Goal: Entertainment & Leisure: Consume media (video, audio)

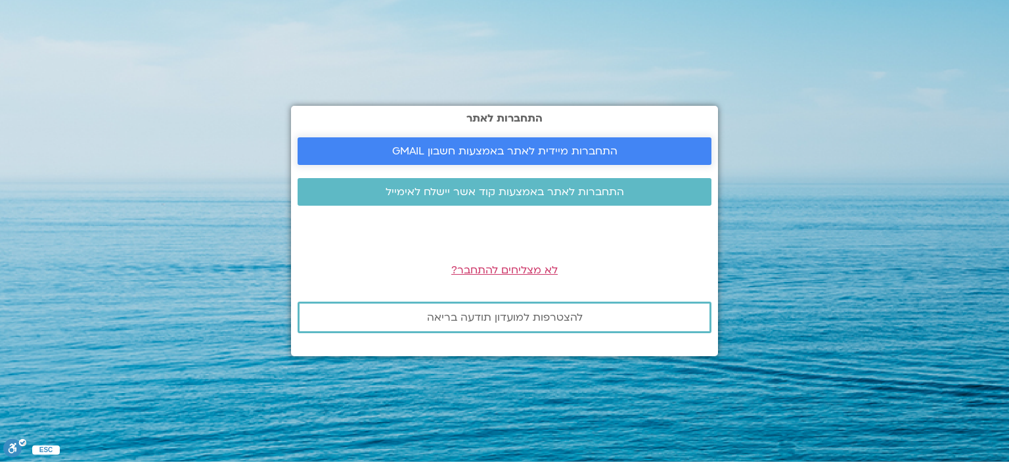
click at [494, 147] on span "התחברות מיידית לאתר באמצעות חשבון GMAIL" at bounding box center [504, 151] width 225 height 12
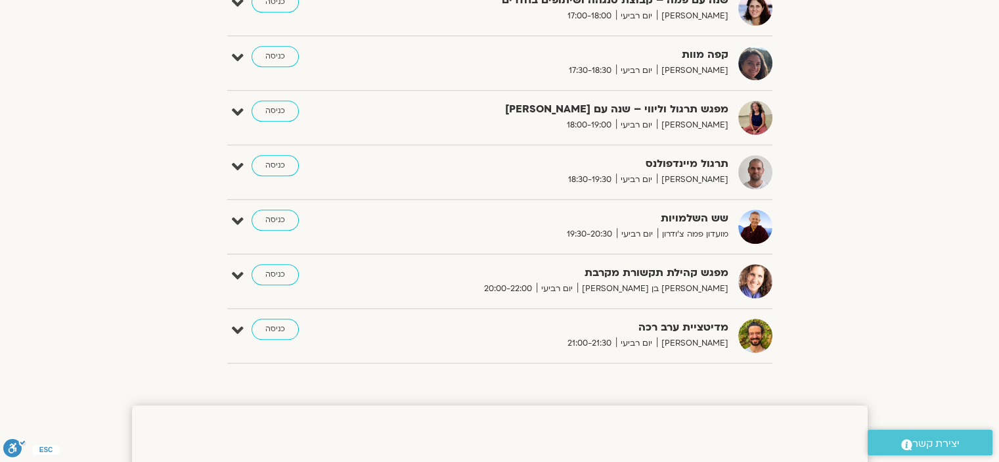
scroll to position [1029, 0]
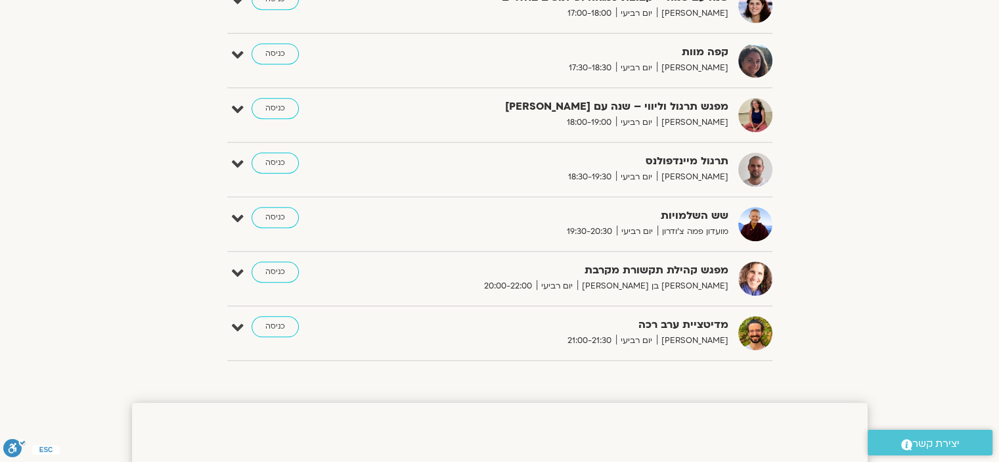
click at [757, 328] on img at bounding box center [755, 333] width 34 height 34
click at [761, 323] on img at bounding box center [755, 333] width 34 height 34
click at [753, 337] on img at bounding box center [755, 333] width 34 height 34
click at [238, 325] on icon at bounding box center [238, 328] width 12 height 18
click at [736, 361] on link "דף המפגש" at bounding box center [728, 366] width 39 height 11
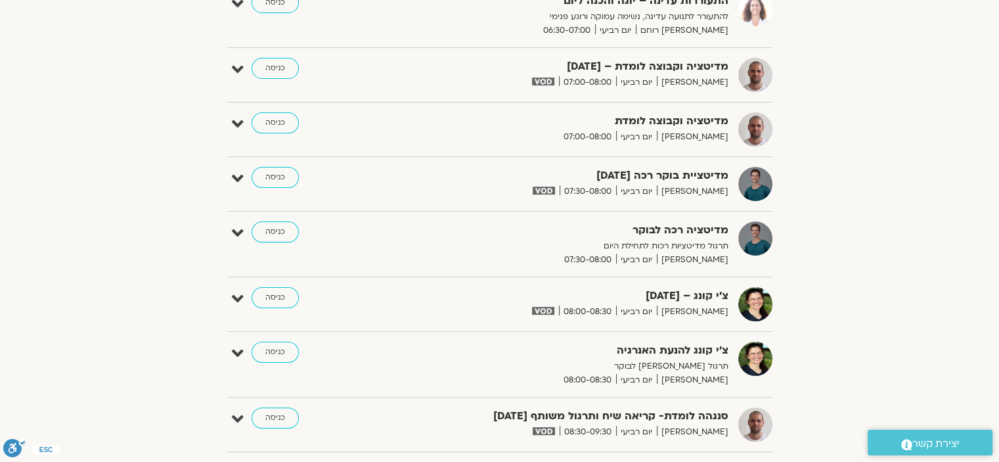
scroll to position [227, 0]
click at [232, 173] on icon at bounding box center [238, 180] width 12 height 18
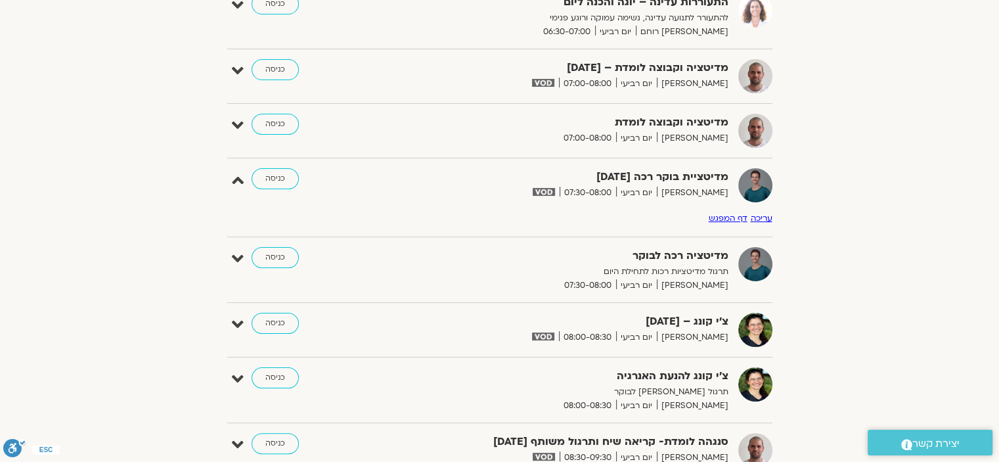
click at [720, 217] on link "דף המפגש" at bounding box center [728, 218] width 39 height 11
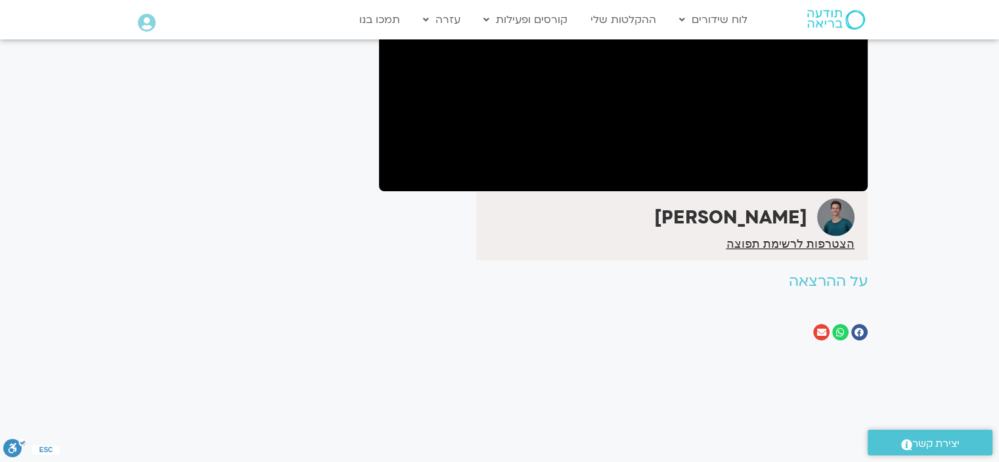
scroll to position [221, 0]
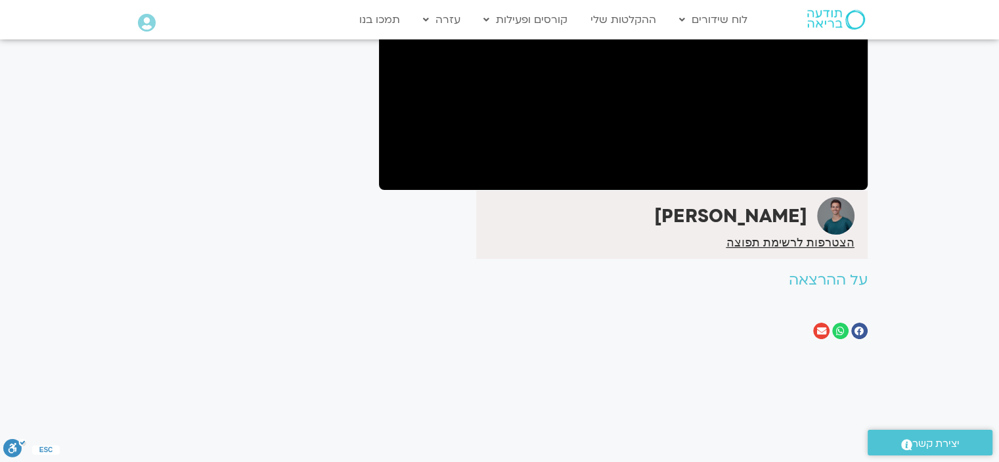
click at [787, 210] on strong "[PERSON_NAME]" at bounding box center [730, 216] width 153 height 25
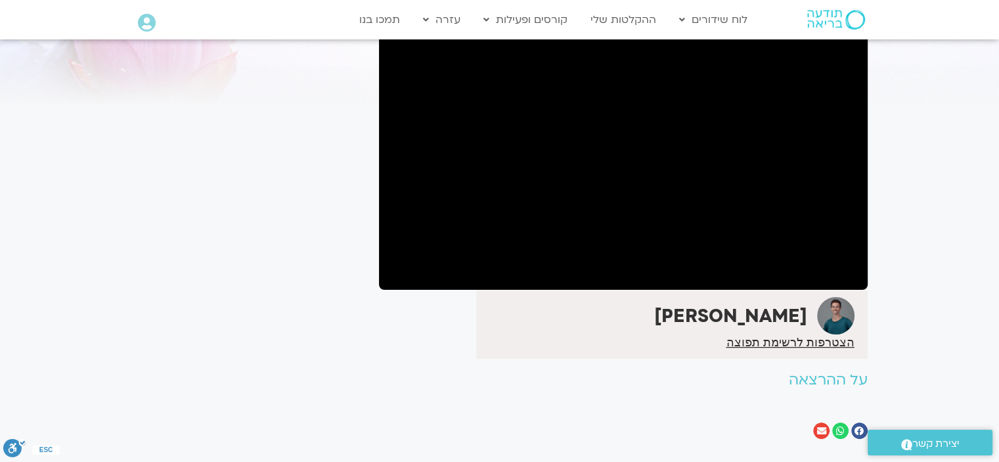
scroll to position [0, 0]
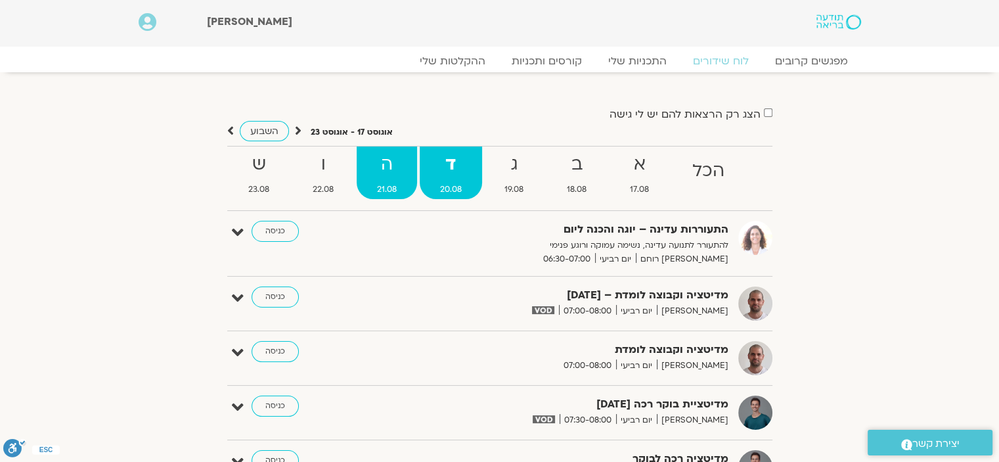
click at [384, 173] on strong "ה" at bounding box center [387, 165] width 60 height 30
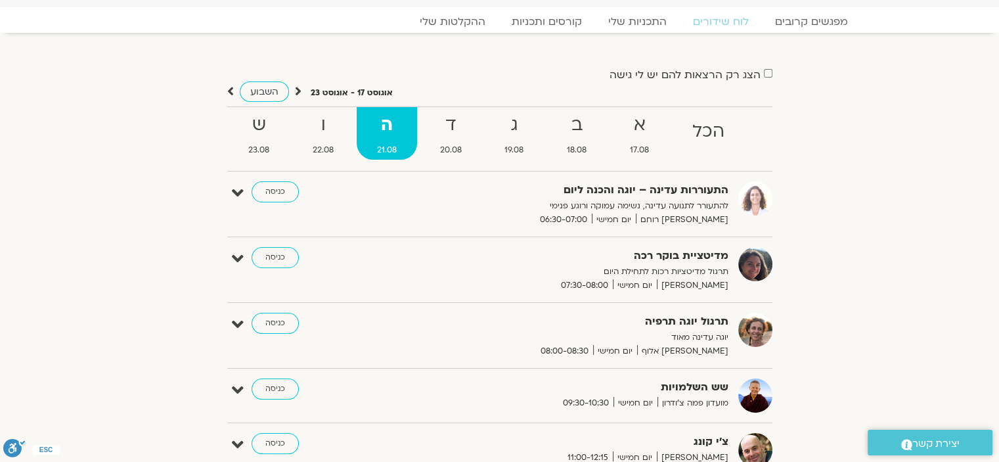
scroll to position [68, 0]
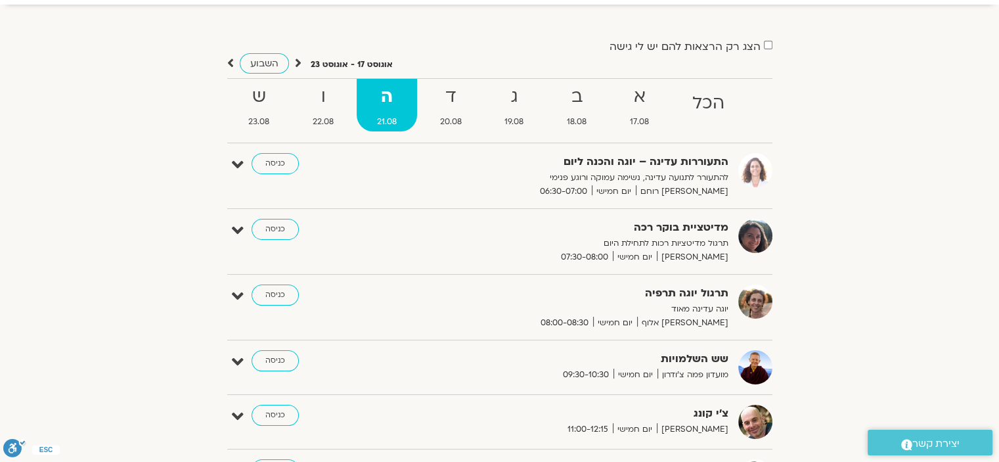
click at [233, 226] on icon at bounding box center [238, 230] width 12 height 18
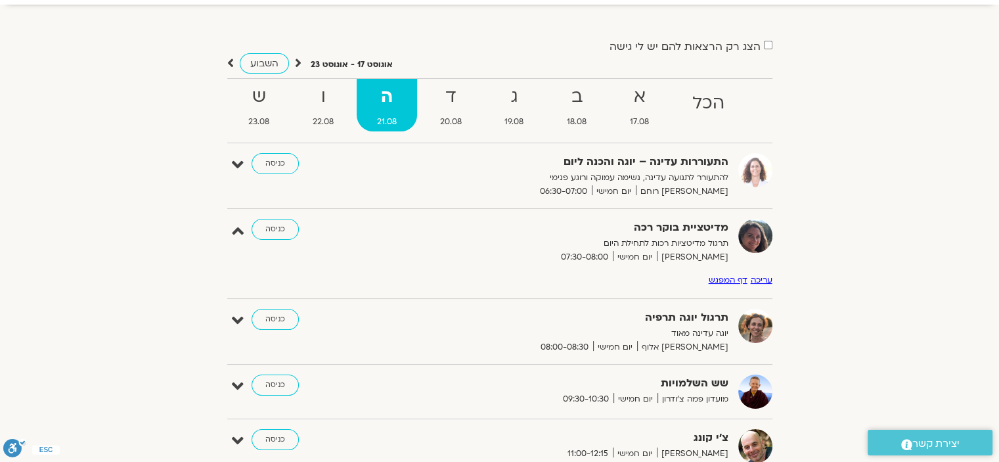
click at [720, 278] on link "דף המפגש" at bounding box center [728, 280] width 39 height 11
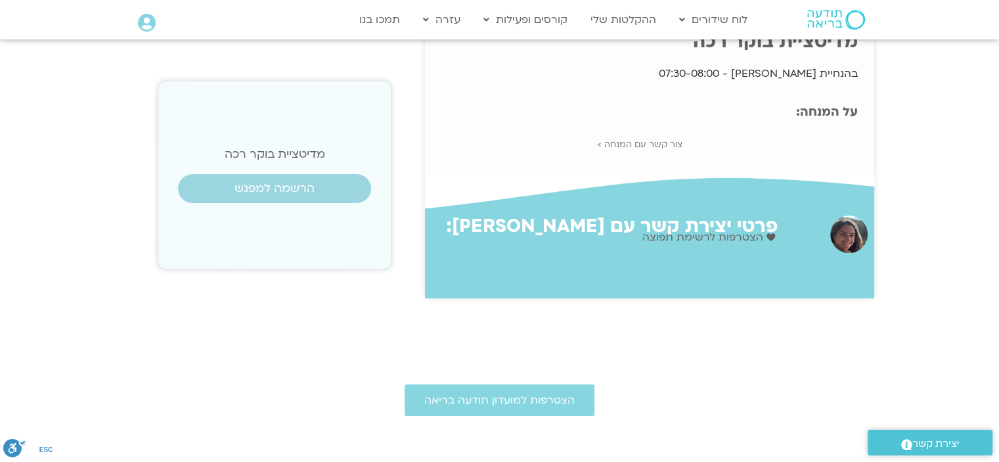
scroll to position [286, 0]
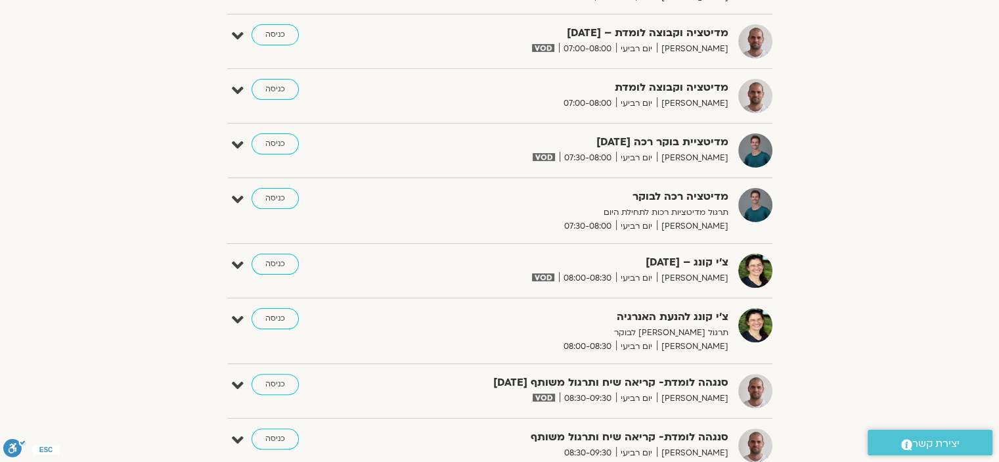
scroll to position [252, 0]
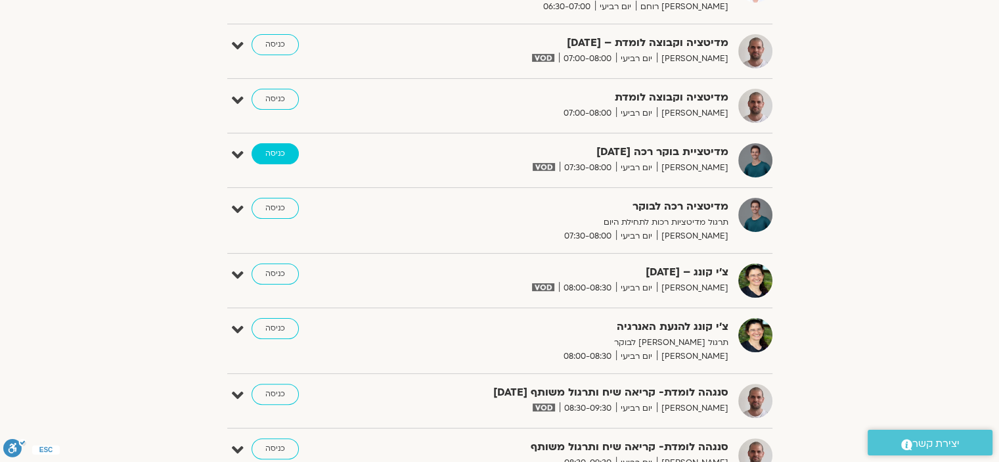
click at [279, 149] on link "כניסה" at bounding box center [275, 153] width 47 height 21
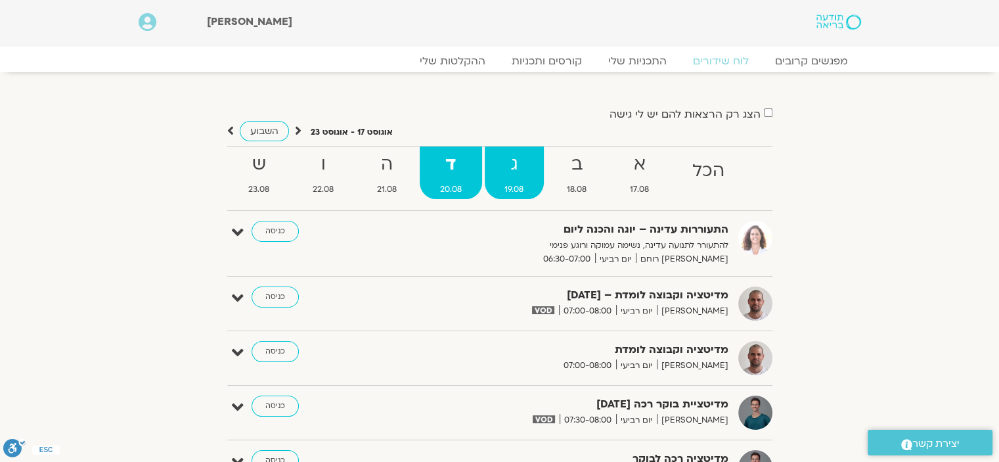
click at [500, 177] on strong "ג" at bounding box center [515, 165] width 60 height 30
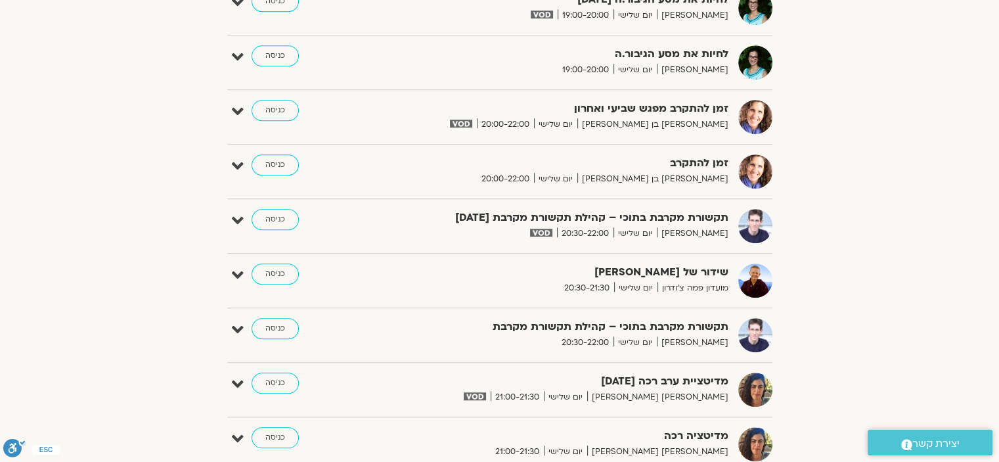
scroll to position [1068, 0]
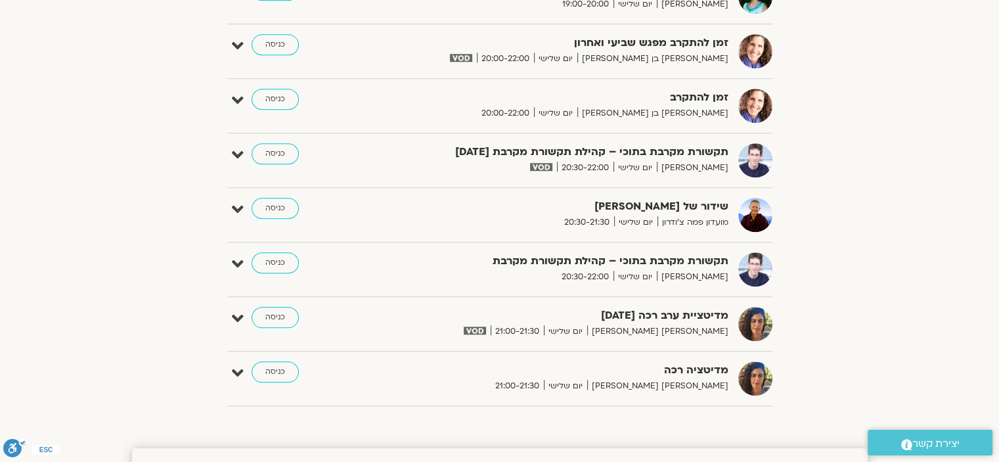
click at [236, 309] on icon at bounding box center [238, 318] width 12 height 18
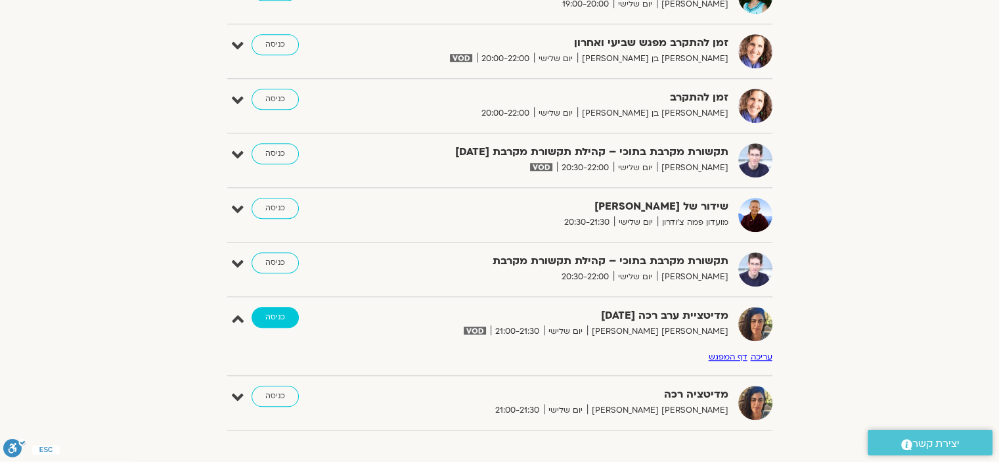
click at [285, 307] on link "כניסה" at bounding box center [275, 317] width 47 height 21
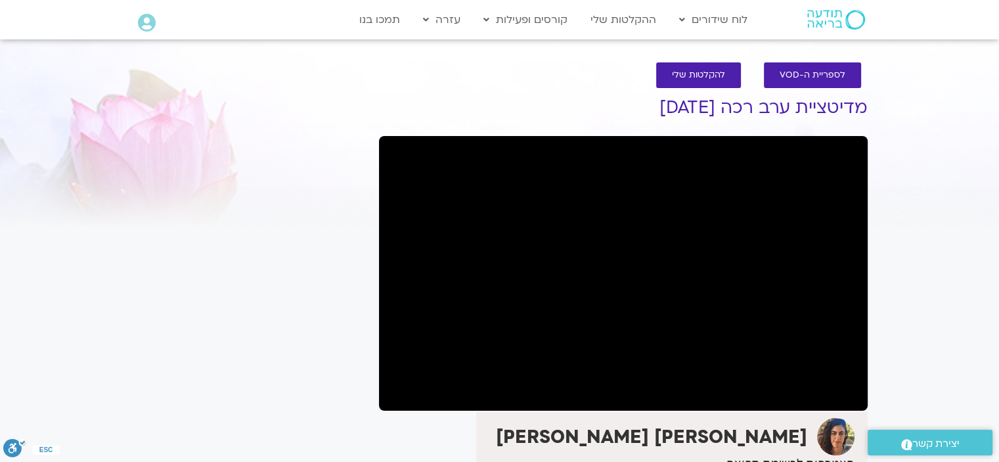
drag, startPoint x: 967, startPoint y: 290, endPoint x: 905, endPoint y: 259, distance: 69.6
click at [905, 259] on section "לספריית ה-VOD להקלטות שלי מדיטציית ערב רכה [DATE] [PERSON_NAME] [PERSON_NAME] ה…" at bounding box center [499, 314] width 999 height 530
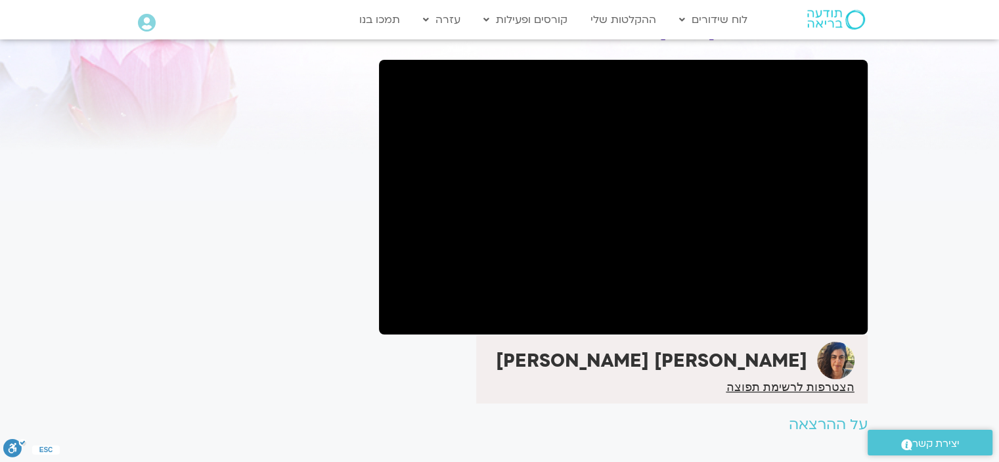
scroll to position [76, 0]
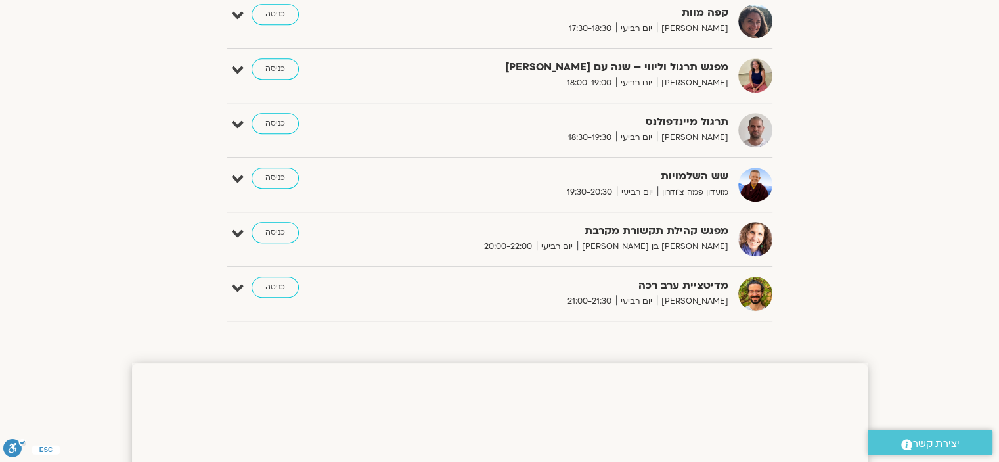
scroll to position [1064, 0]
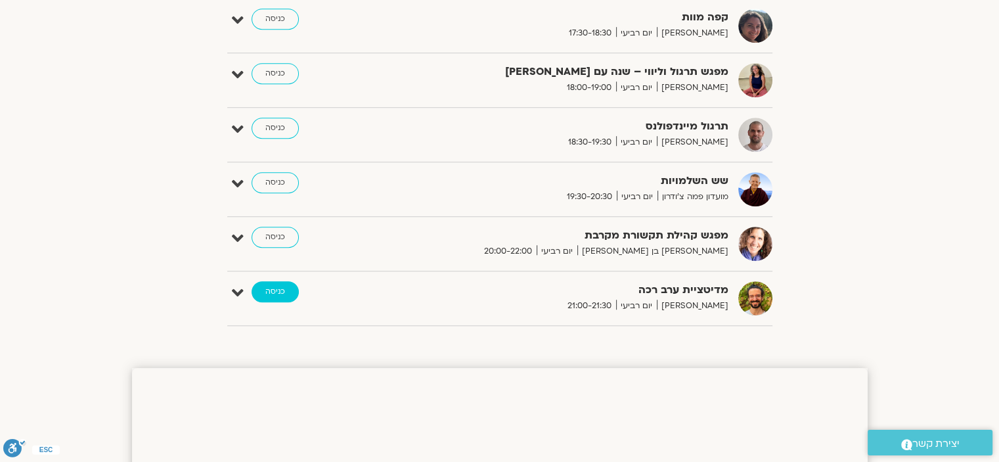
click at [276, 289] on link "כניסה" at bounding box center [275, 291] width 47 height 21
